Goal: Task Accomplishment & Management: Use online tool/utility

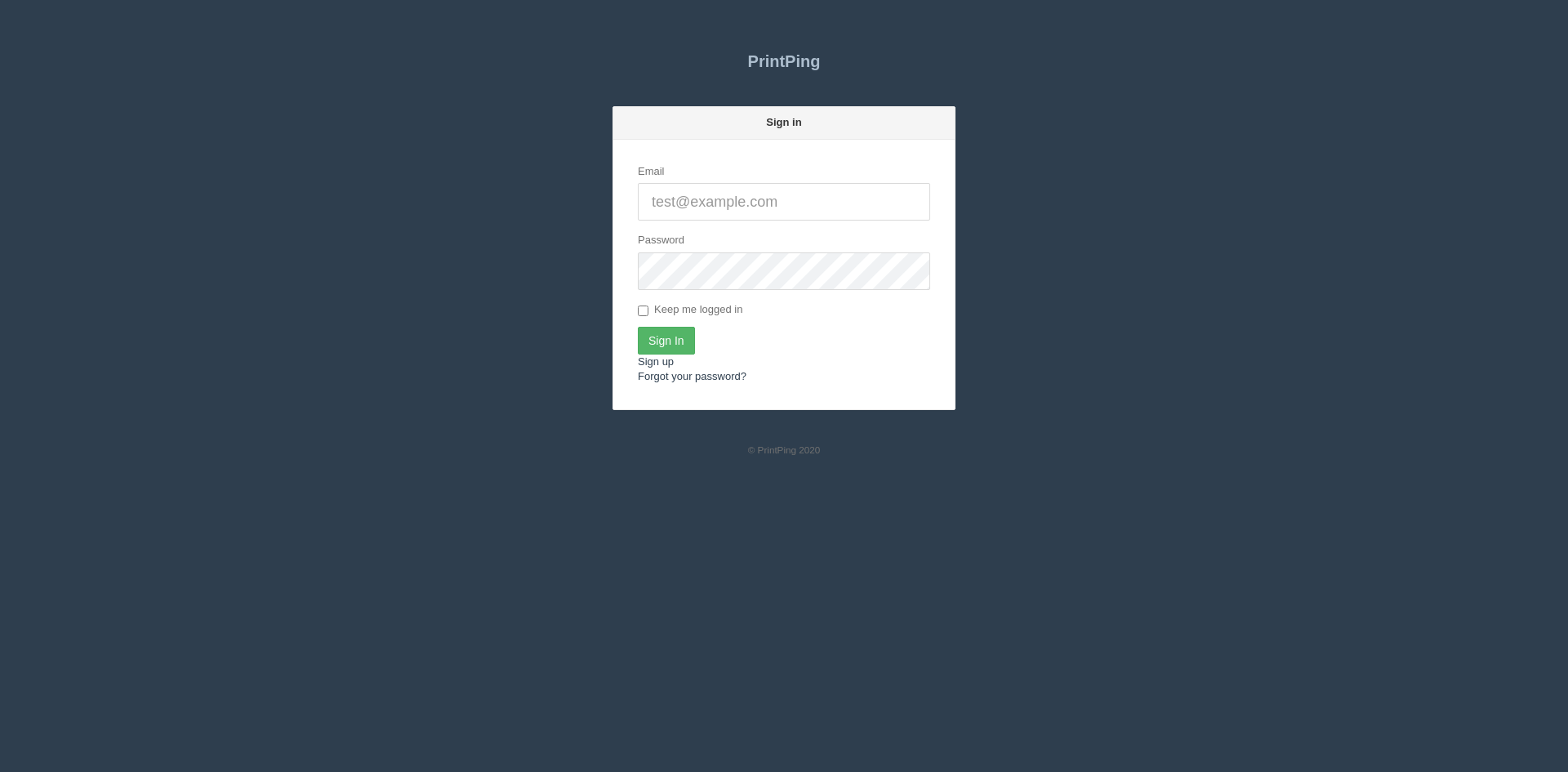
type input "[PERSON_NAME][EMAIL_ADDRESS][DOMAIN_NAME]"
click at [681, 334] on input "Sign In" at bounding box center [667, 341] width 58 height 28
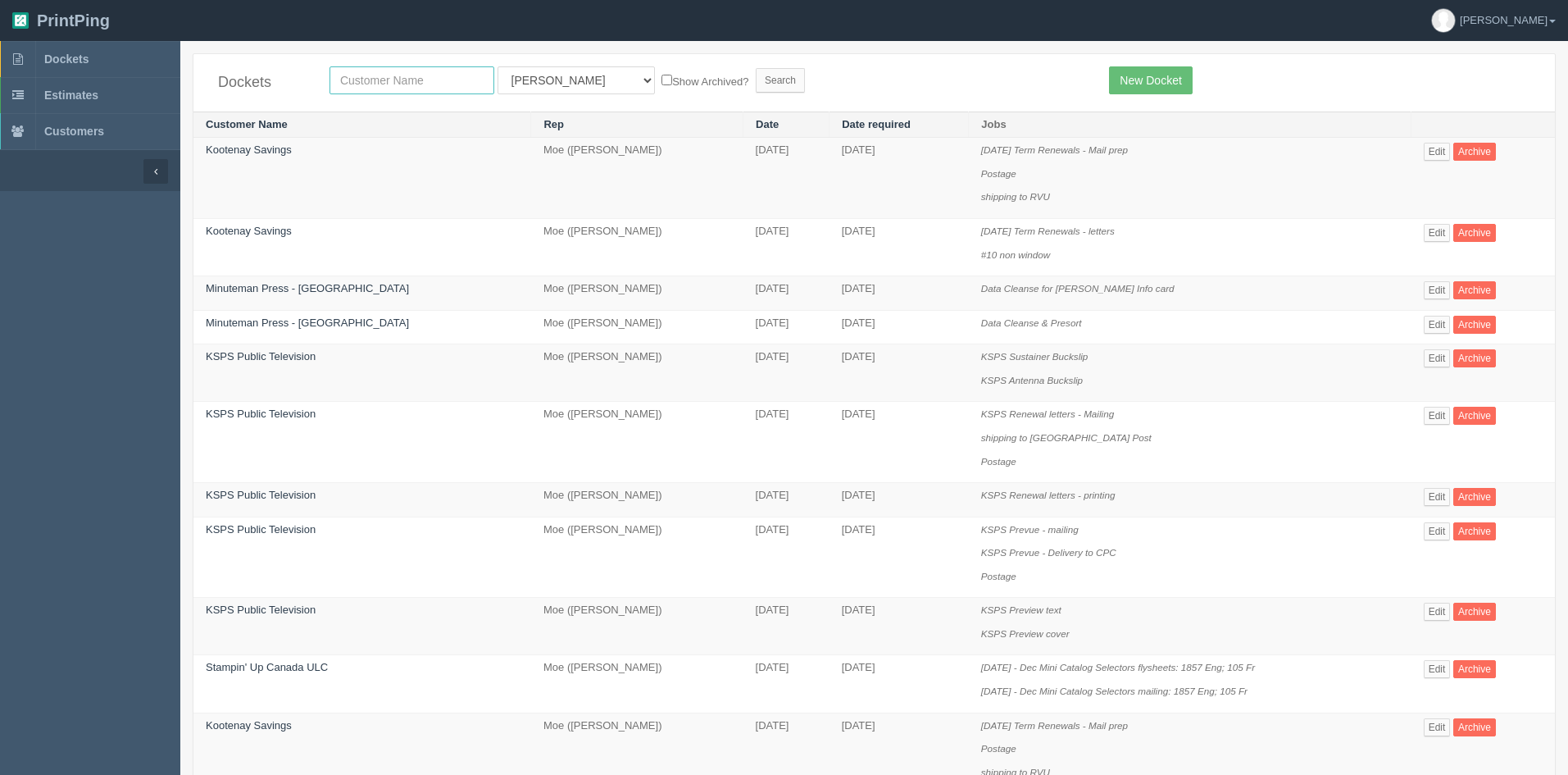
click at [376, 86] on input "text" at bounding box center [411, 81] width 165 height 28
type input "united rent"
click at [510, 81] on select "All Users Ali Ali Test 1 Aly Amy Ankit Arif Brandon Dan France Greg Jim Mark Ma…" at bounding box center [577, 81] width 158 height 28
select select
click at [498, 67] on select "All Users Ali Ali Test 1 Aly Amy Ankit Arif Brandon Dan France Greg Jim Mark Ma…" at bounding box center [577, 81] width 158 height 28
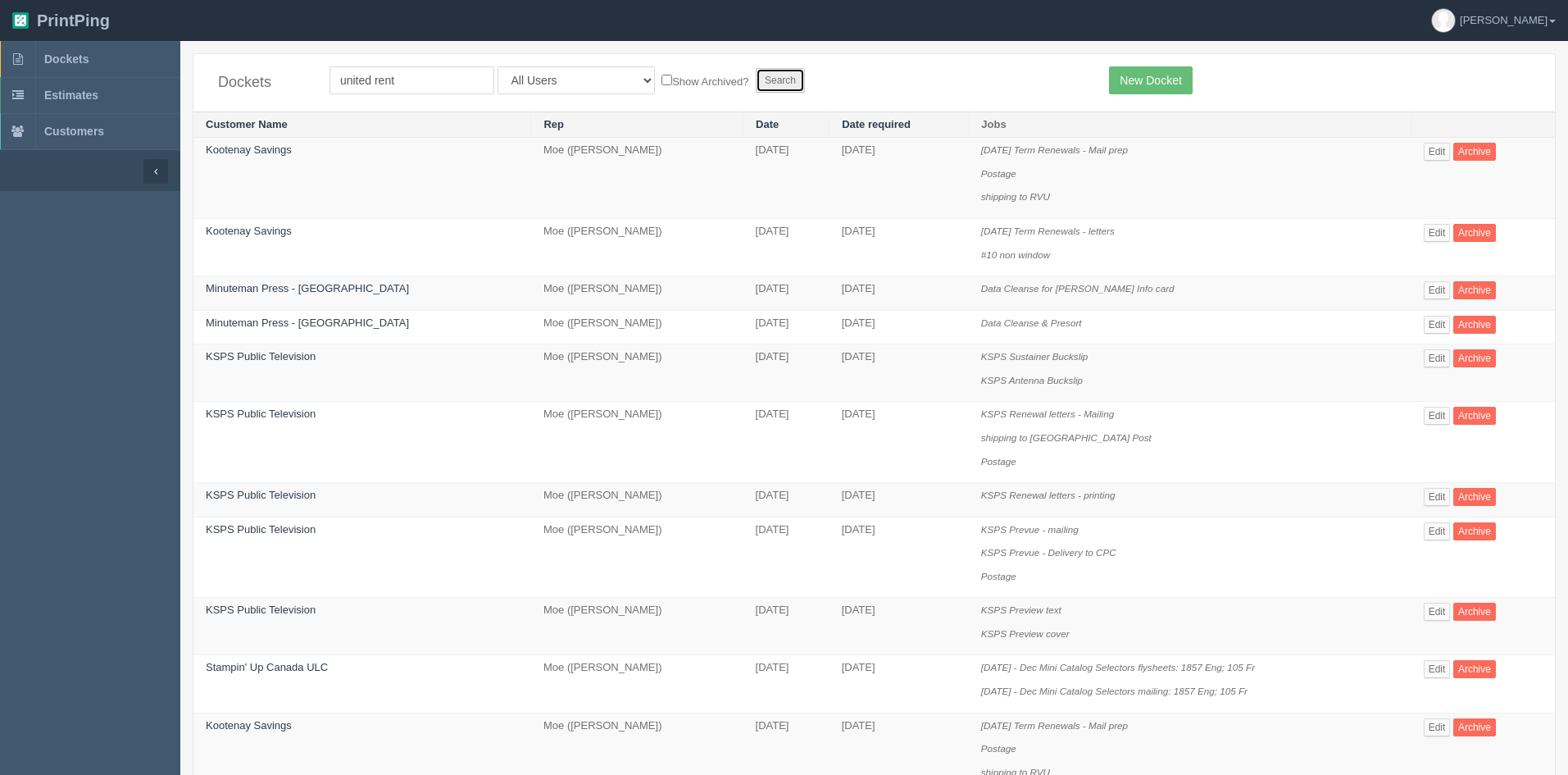
click at [756, 78] on input "Search" at bounding box center [780, 80] width 49 height 25
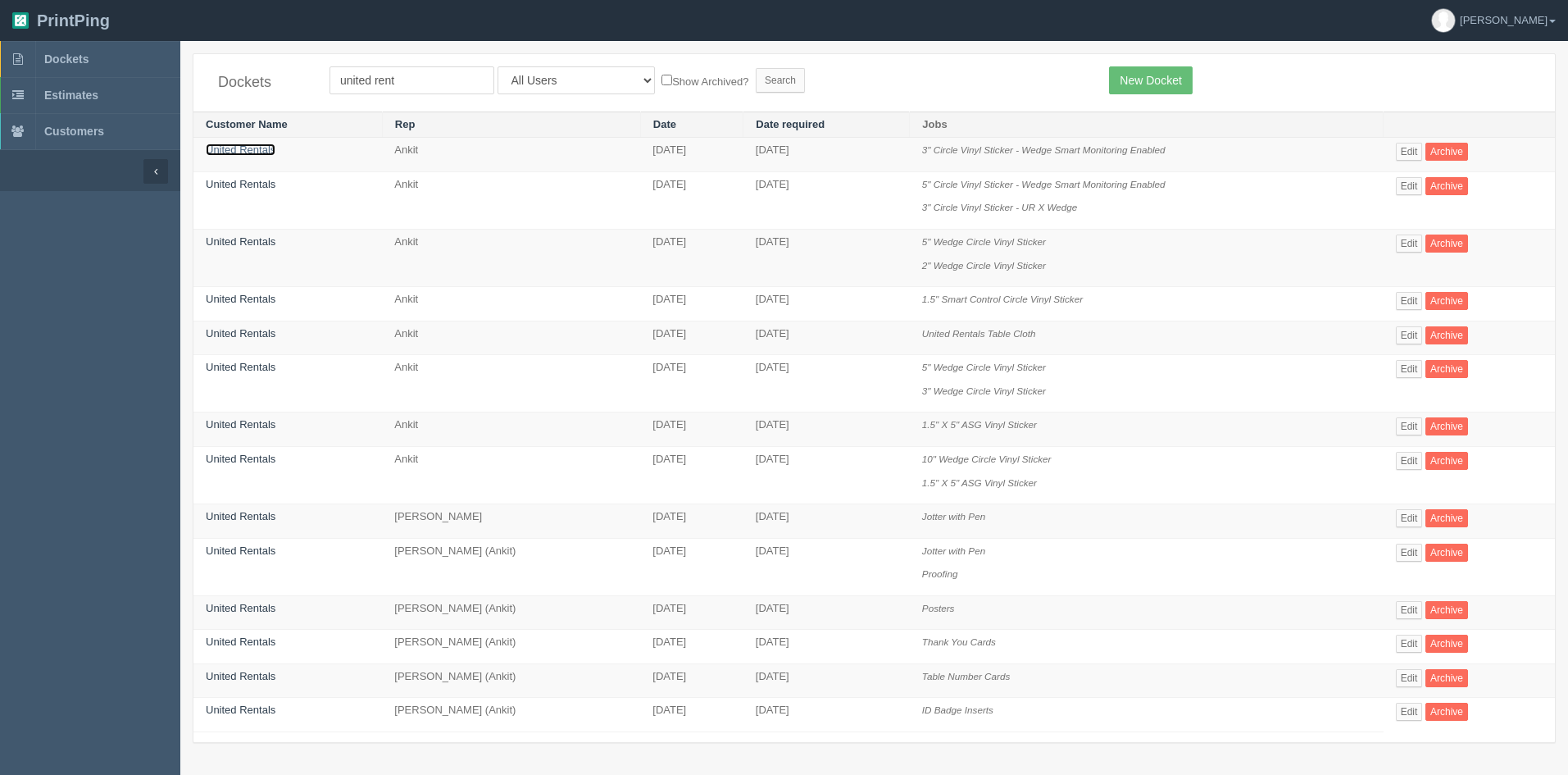
click at [239, 147] on link "United Rentals" at bounding box center [241, 150] width 70 height 12
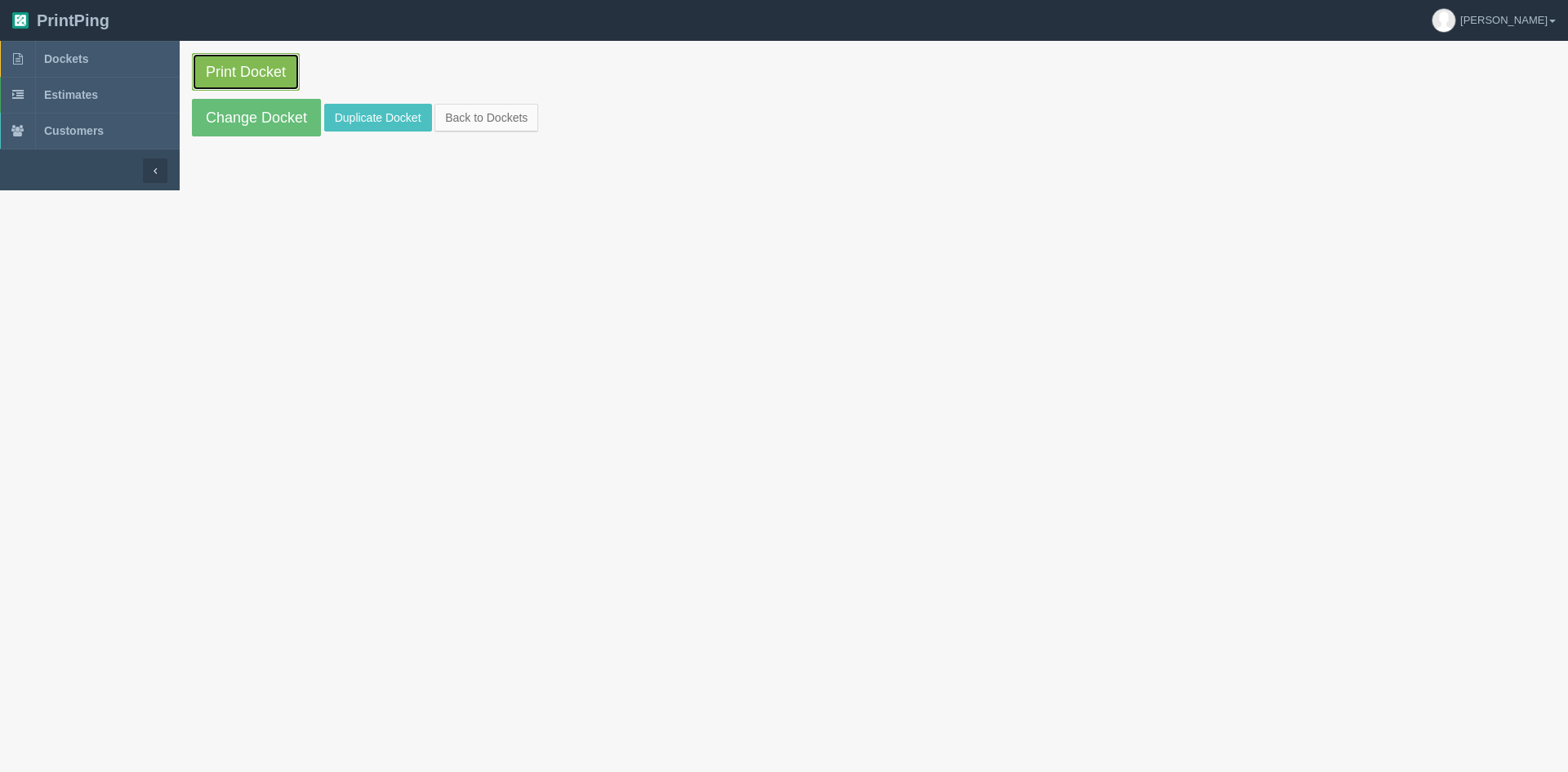
click at [265, 72] on link "Print Docket" at bounding box center [246, 72] width 107 height 38
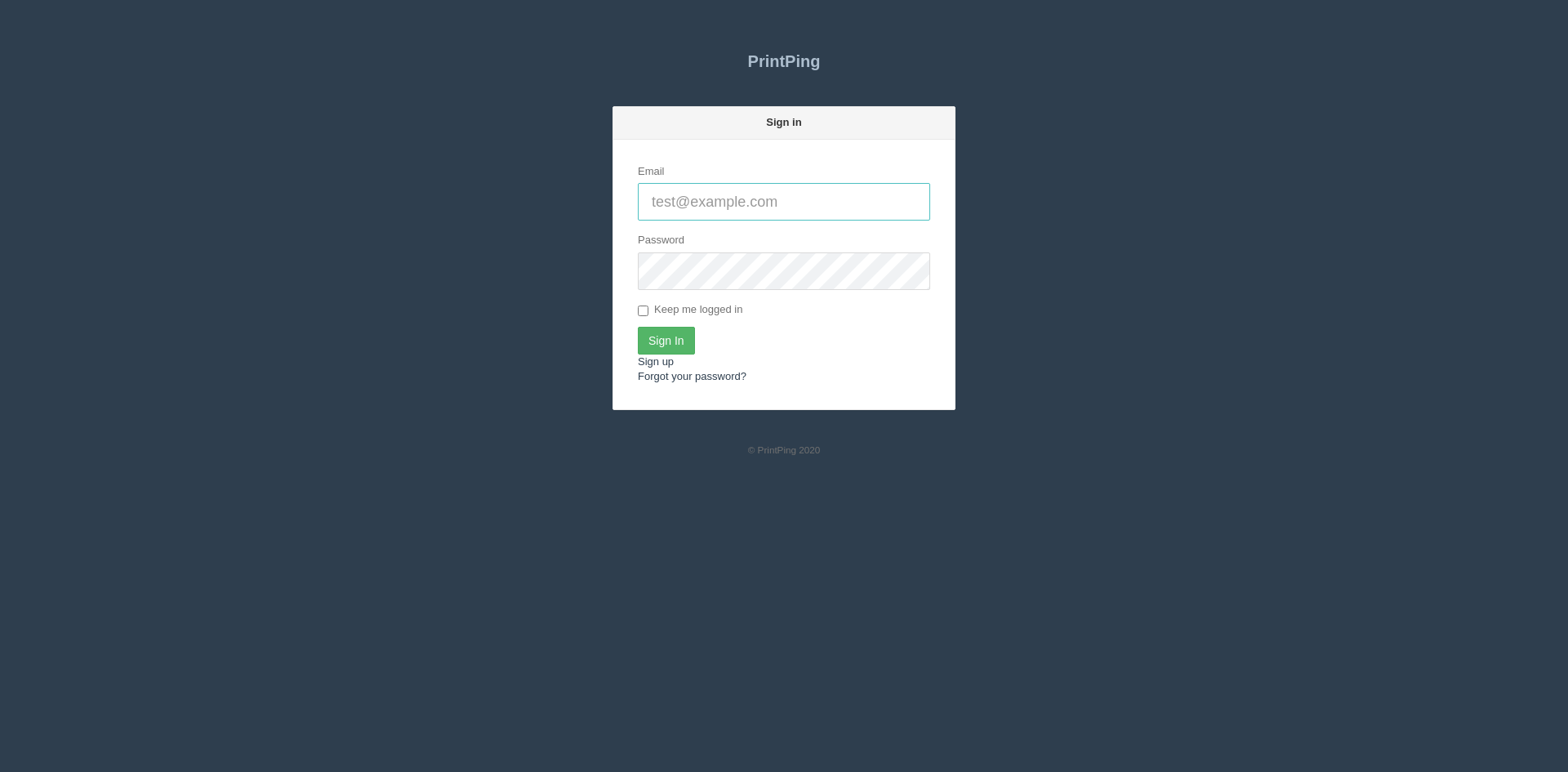
type input "[PERSON_NAME][EMAIL_ADDRESS][DOMAIN_NAME]"
click at [665, 344] on input "Sign In" at bounding box center [667, 341] width 58 height 28
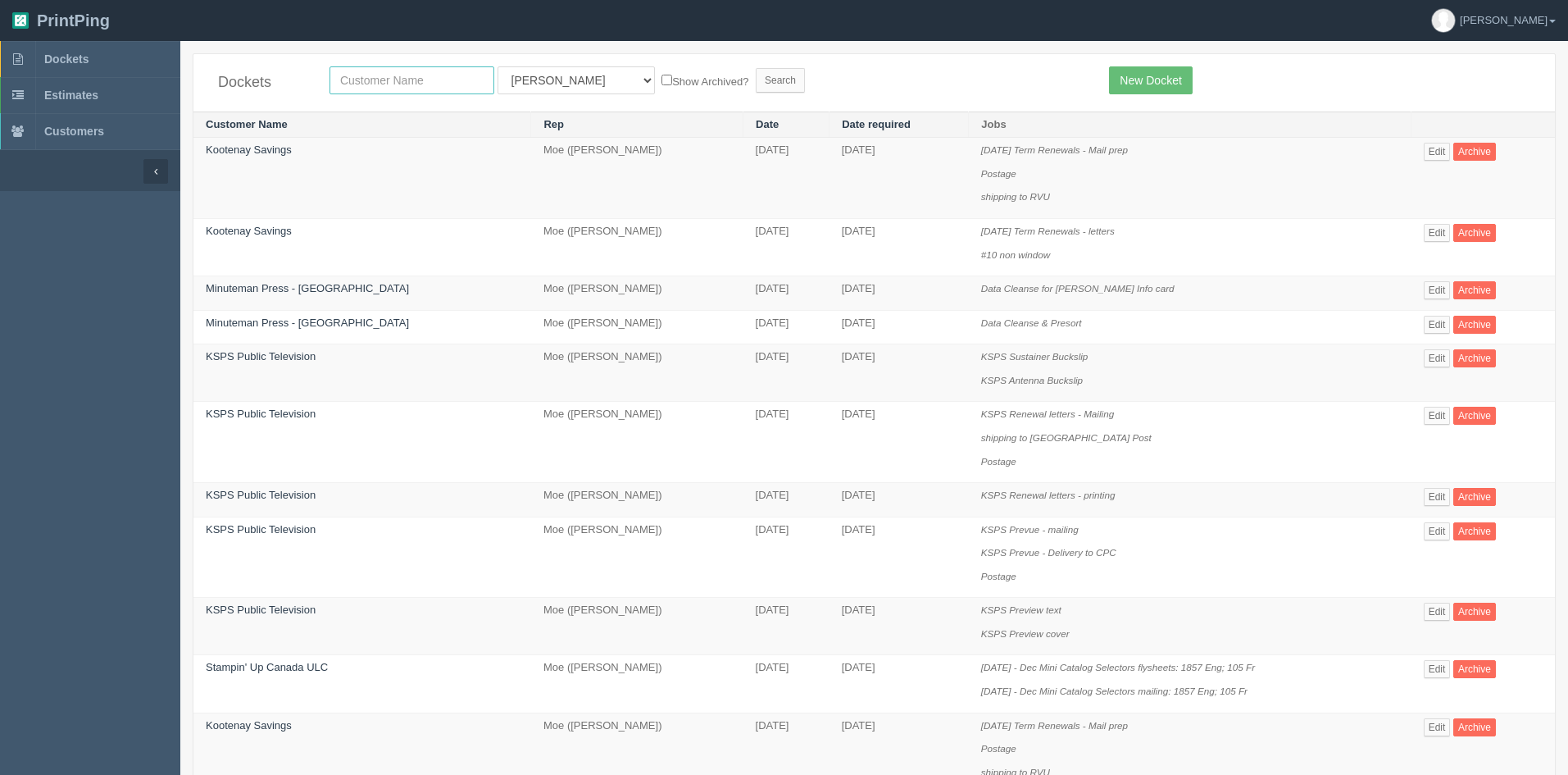
click at [395, 81] on input "text" at bounding box center [411, 81] width 165 height 28
type input "NAY D"
click at [522, 80] on select "All Users Ali Ali Test 1 Aly Amy Ankit Arif Brandon Dan France Greg Jim Mark Ma…" at bounding box center [577, 81] width 158 height 28
select select
click at [498, 67] on select "All Users Ali Ali Test 1 Aly Amy Ankit Arif Brandon Dan France Greg Jim Mark Ma…" at bounding box center [577, 81] width 158 height 28
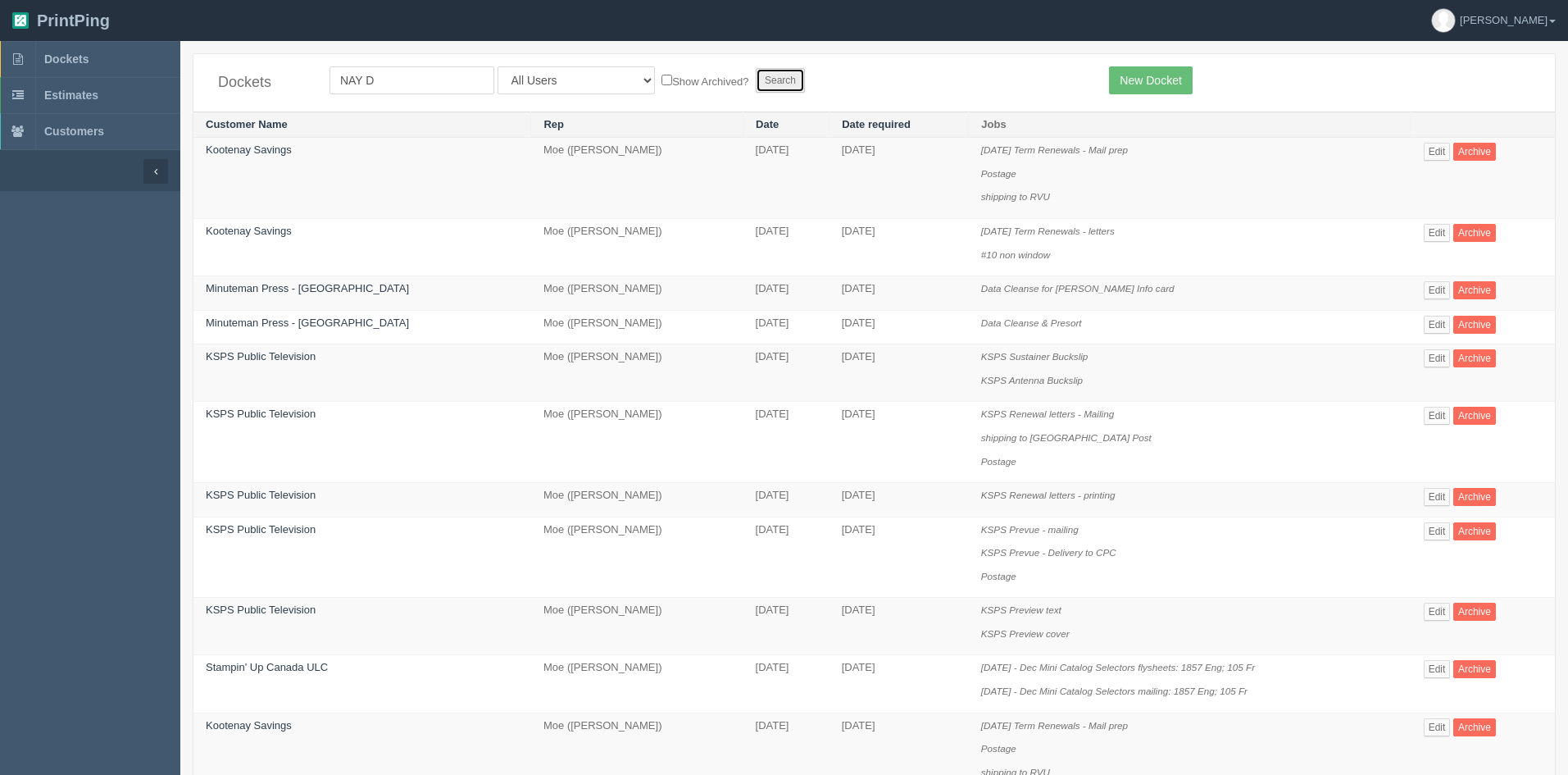
click at [756, 81] on input "Search" at bounding box center [780, 80] width 49 height 25
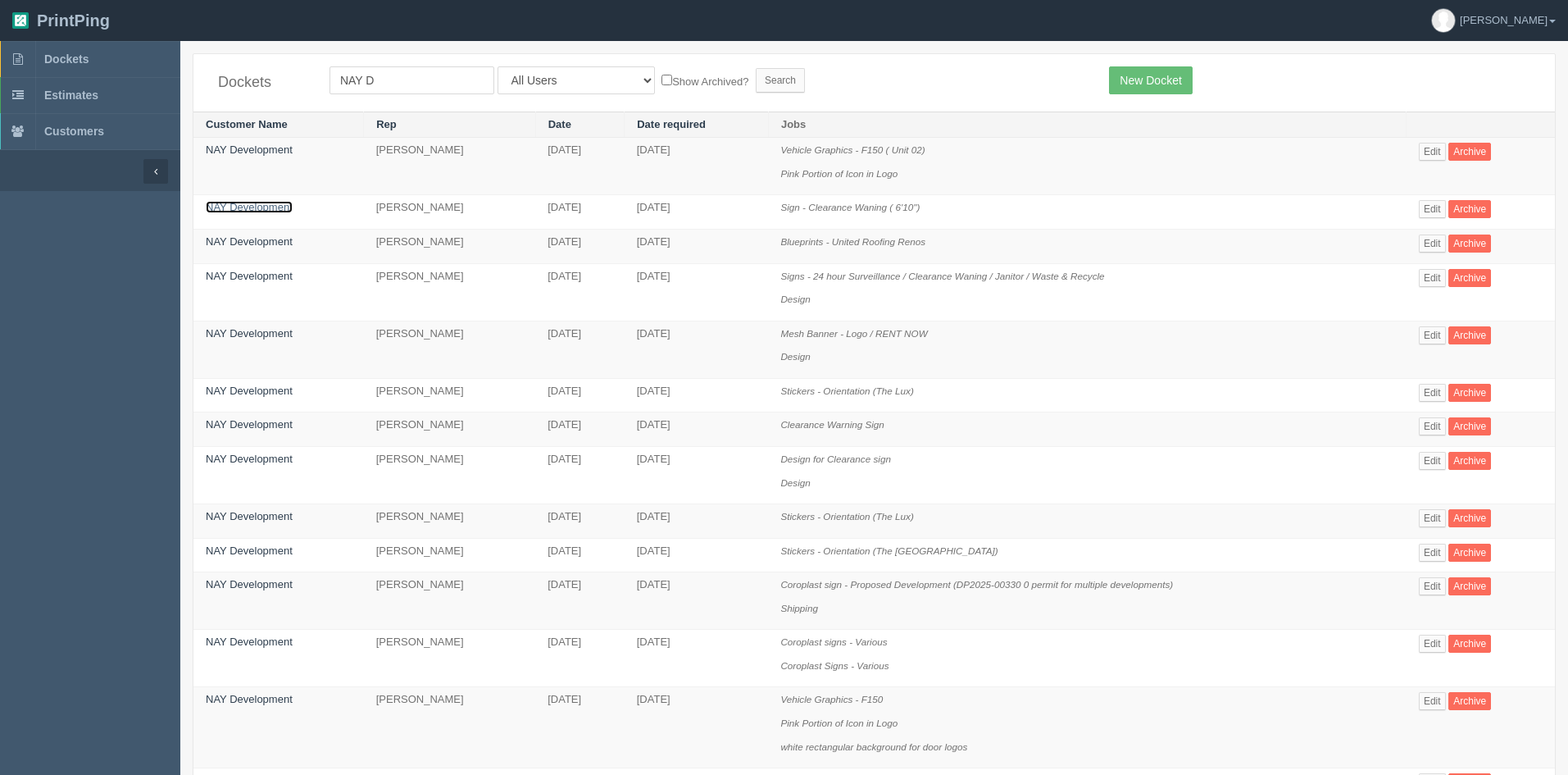
click at [282, 209] on link "NAY Development" at bounding box center [249, 207] width 87 height 12
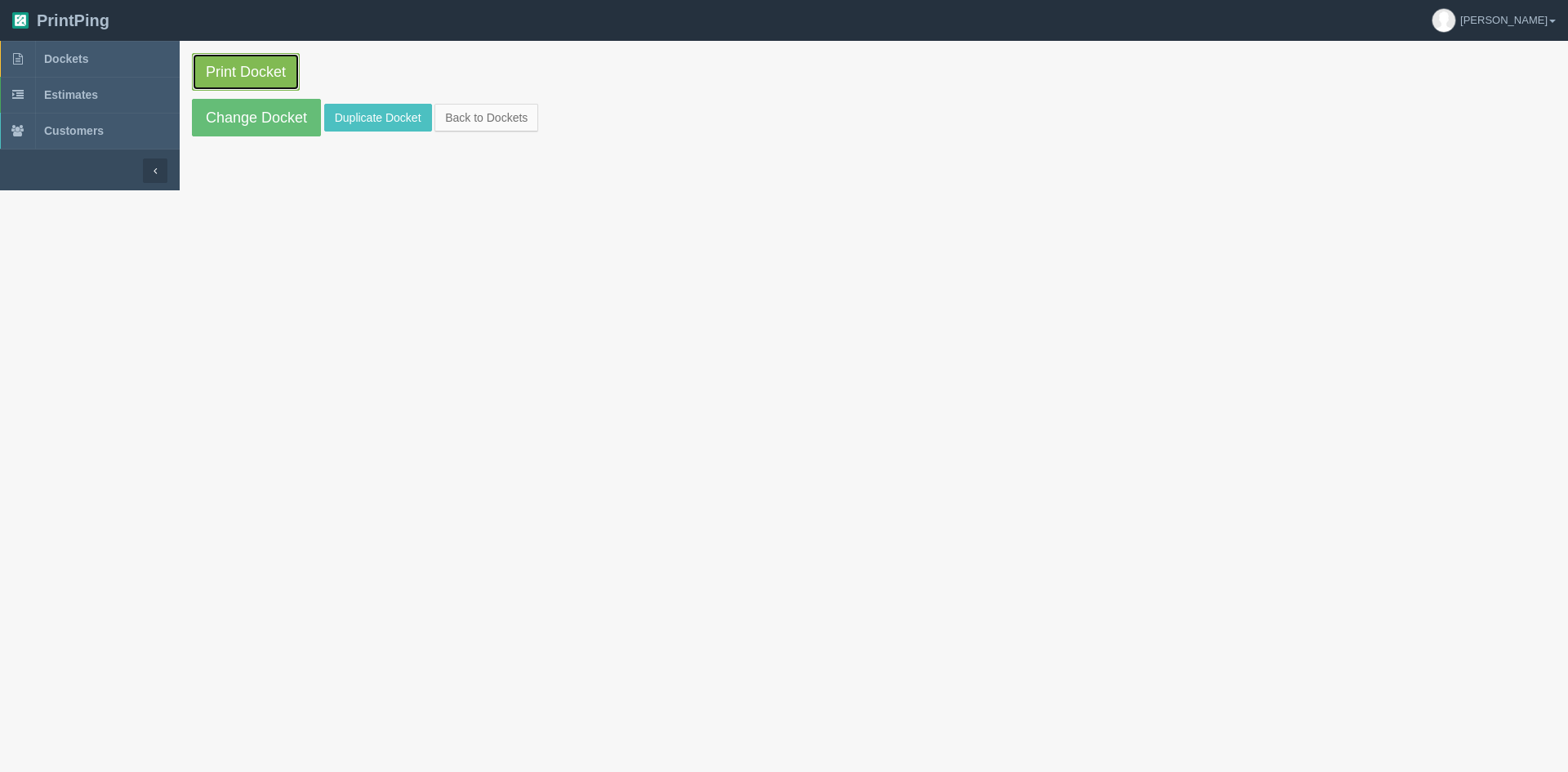
click at [235, 69] on link "Print Docket" at bounding box center [246, 72] width 107 height 38
